Goal: Task Accomplishment & Management: Manage account settings

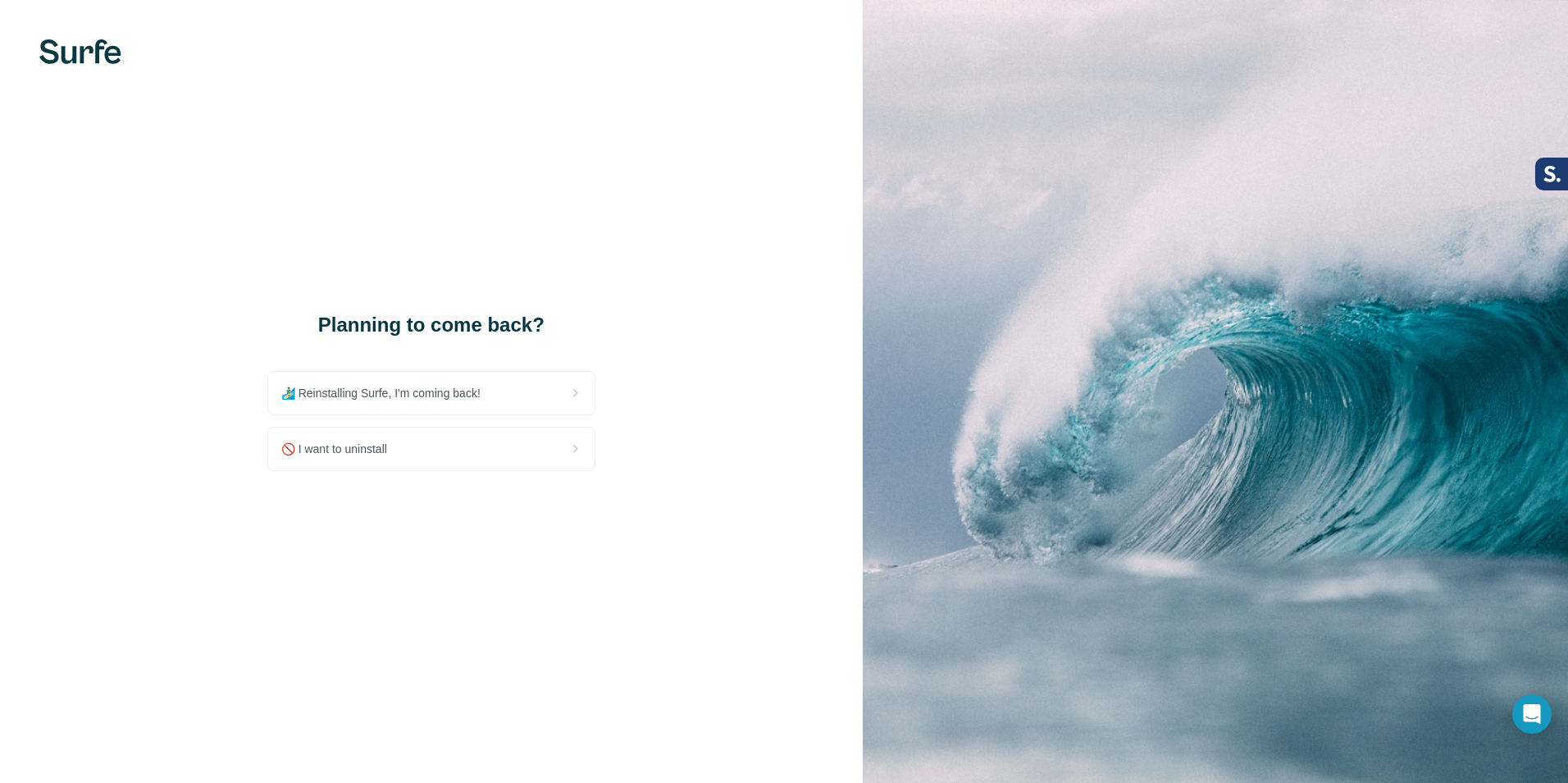
click at [529, 561] on div "Planning to come back? 🏄🏻‍♂️ Reinstalling Surfe, I'm coming back! 🚫 I want to u…" at bounding box center [431, 391] width 863 height 783
click at [446, 448] on div "🚫 I want to uninstall" at bounding box center [431, 449] width 327 height 43
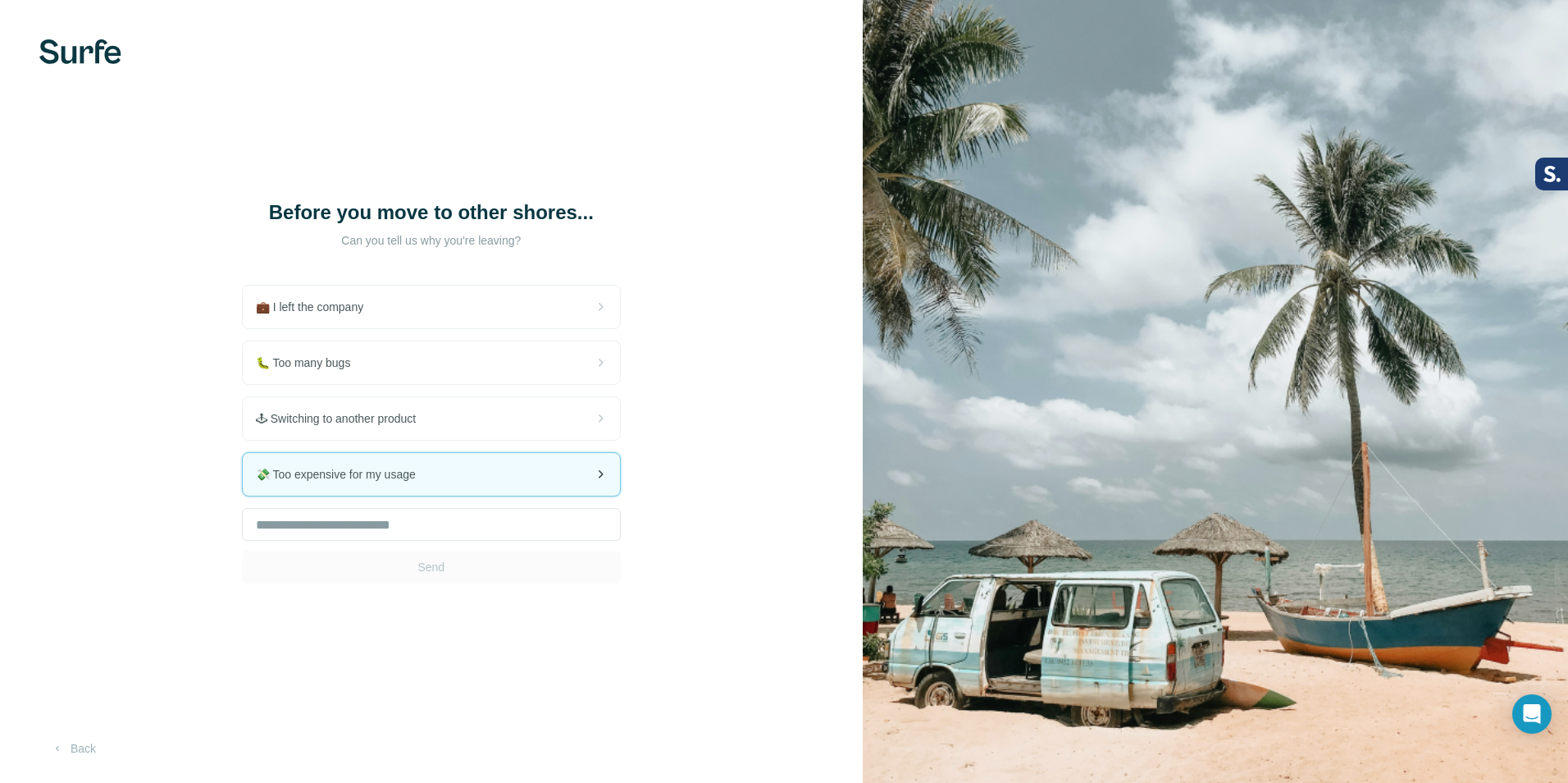
click at [390, 476] on span "💸 Too expensive for my usage" at bounding box center [342, 474] width 173 height 16
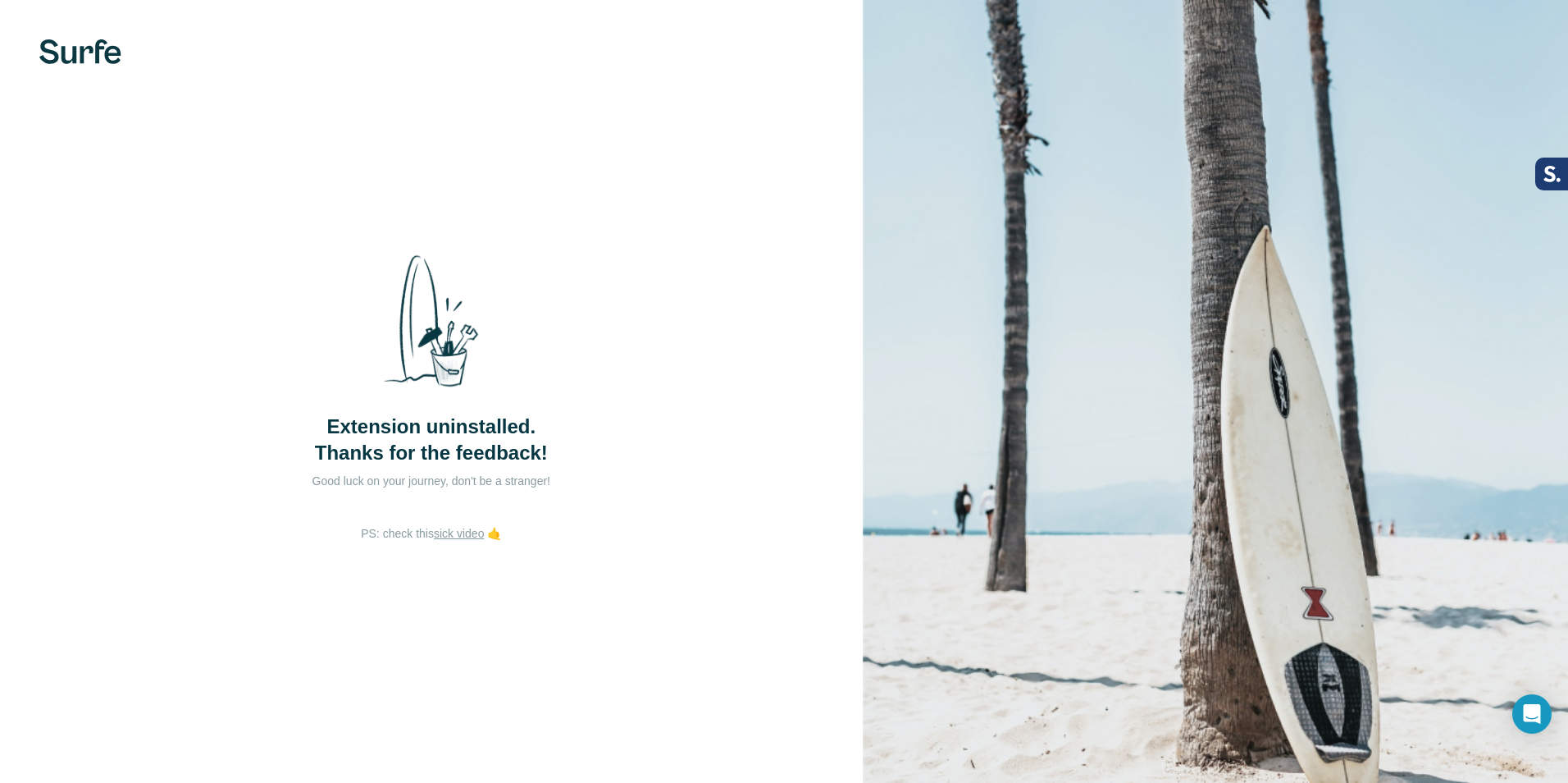
click at [591, 484] on p "Good luck on your journey, don't be a stranger!" at bounding box center [431, 481] width 328 height 16
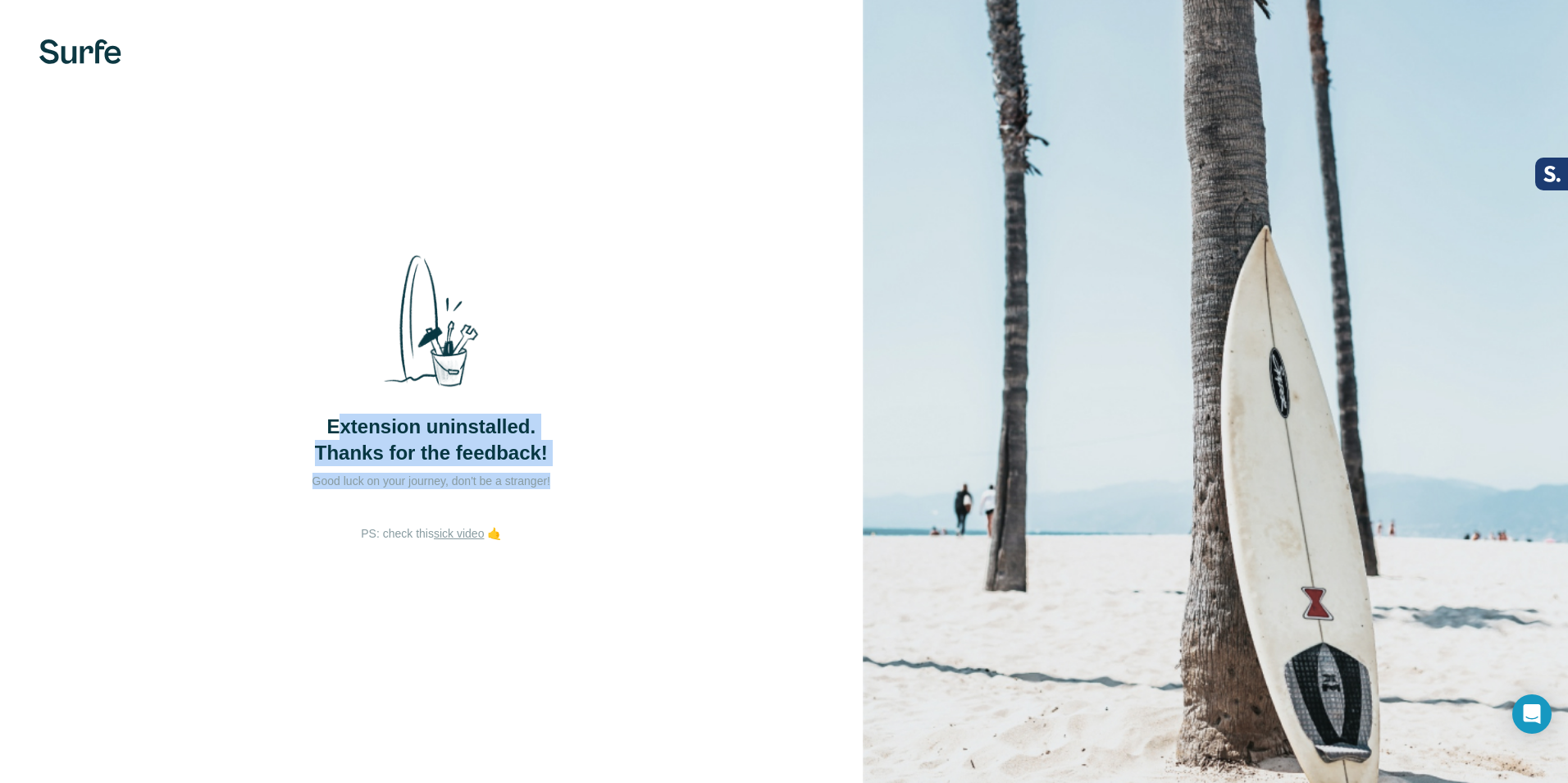
drag, startPoint x: 586, startPoint y: 480, endPoint x: 350, endPoint y: 421, distance: 243.3
click at [350, 421] on div "Extension uninstalled. Thanks for the feedback! Good luck on your journey, don'…" at bounding box center [431, 383] width 328 height 284
click at [641, 461] on div "Extension uninstalled. Thanks for the feedback! Good luck on your journey, don'…" at bounding box center [431, 391] width 863 height 783
